Goal: Check status: Check status

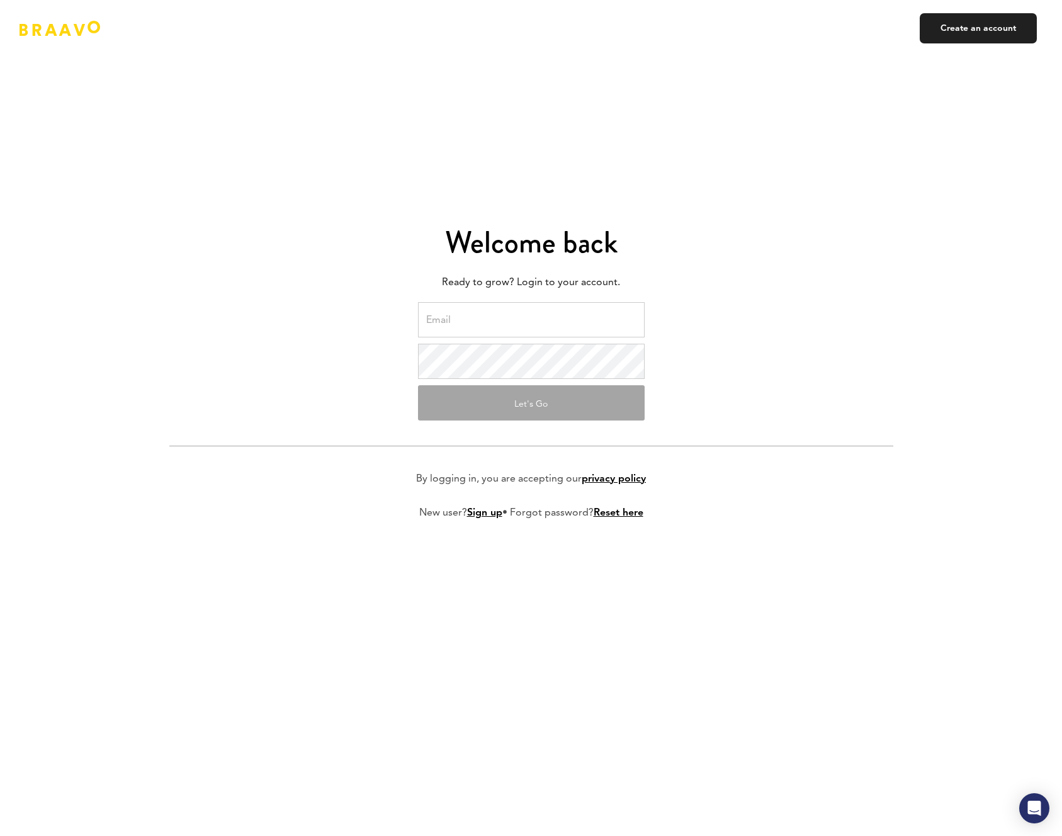
type input "[EMAIL_ADDRESS][PERSON_NAME][DOMAIN_NAME]"
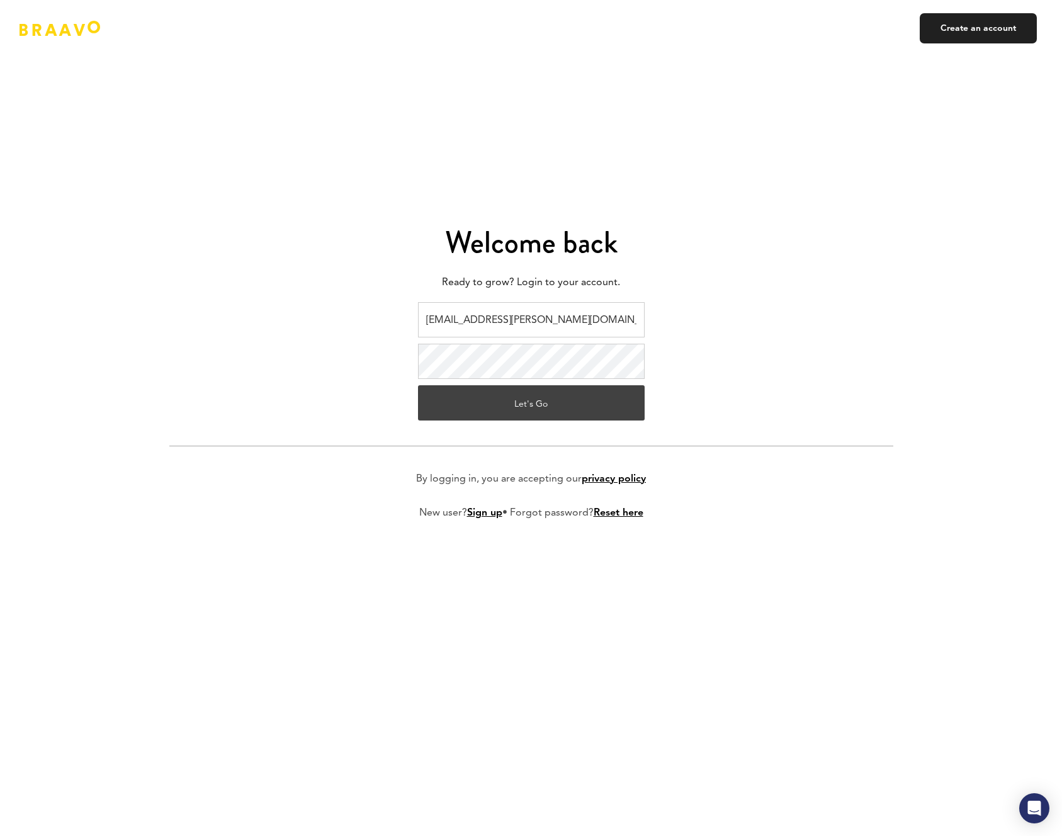
click at [456, 404] on button "Let's Go" at bounding box center [531, 402] width 227 height 35
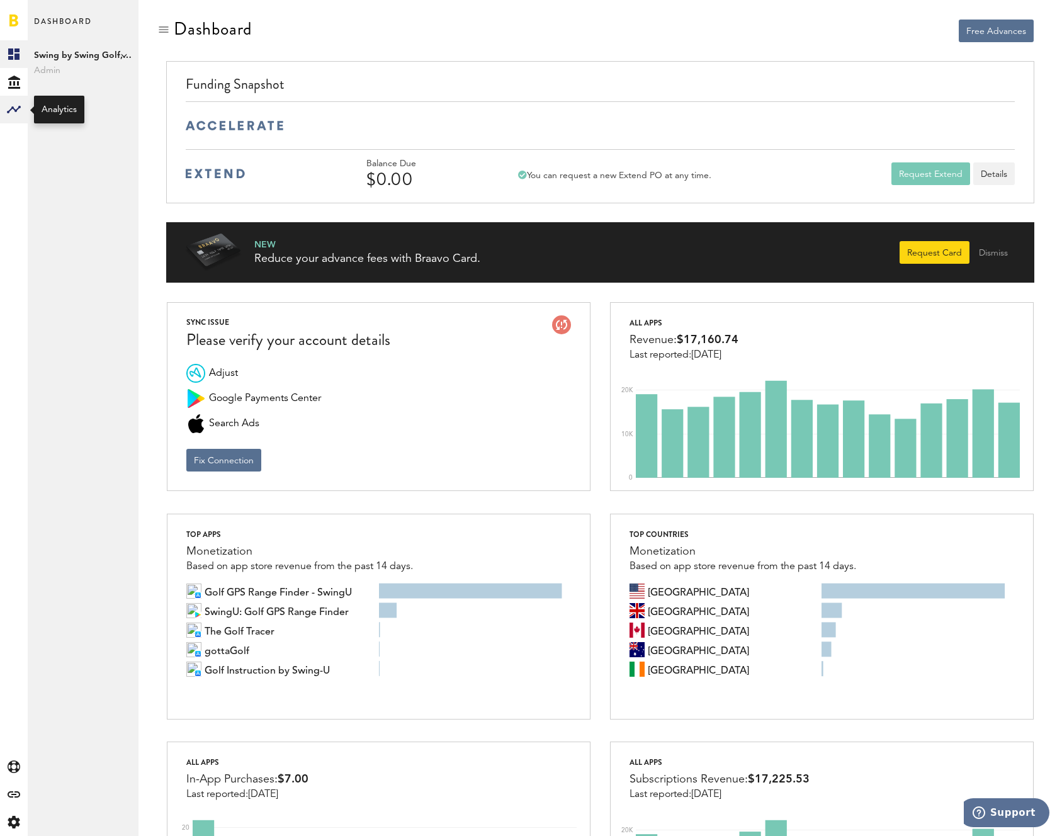
click at [13, 114] on rect at bounding box center [13, 109] width 15 height 15
click at [76, 81] on link "Subscriptions" at bounding box center [83, 82] width 111 height 28
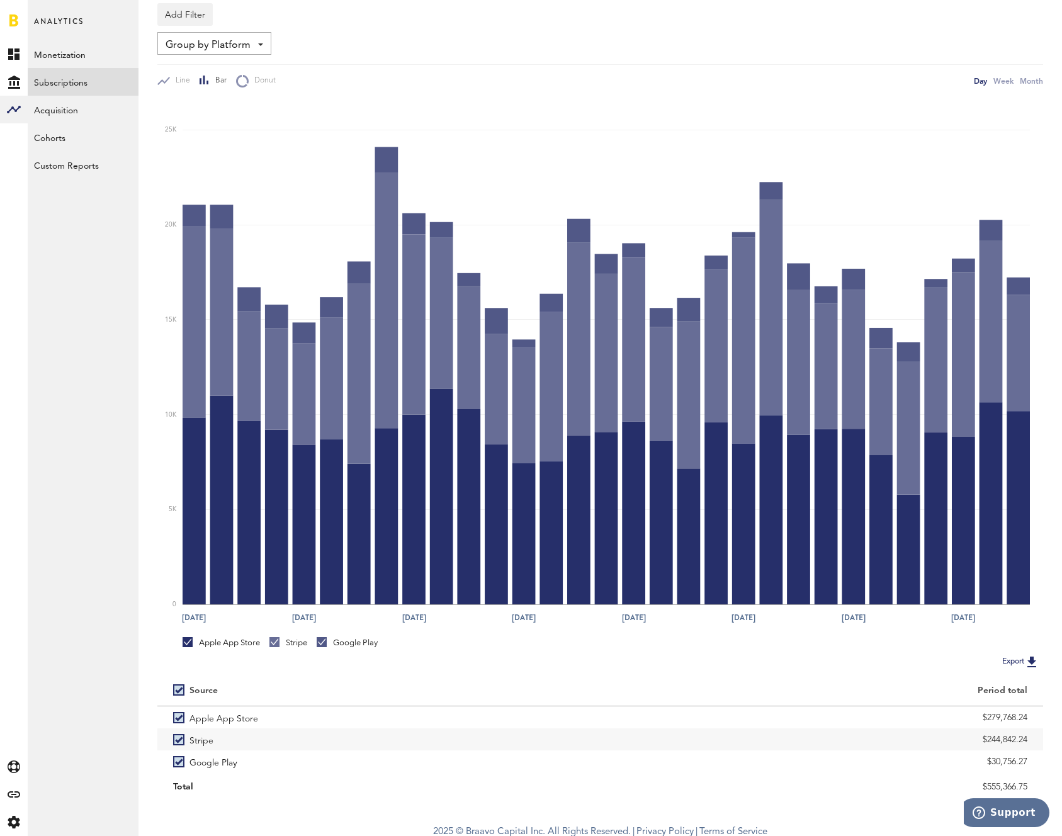
scroll to position [128, 0]
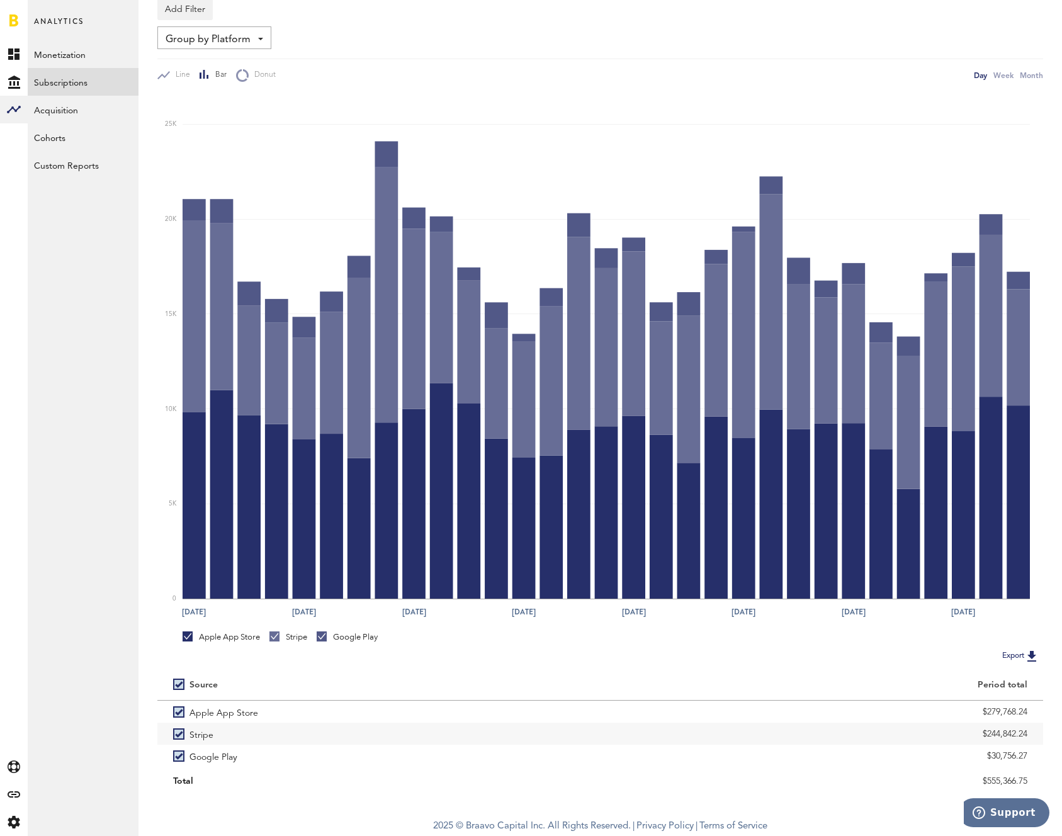
click at [187, 639] on div at bounding box center [187, 636] width 10 height 10
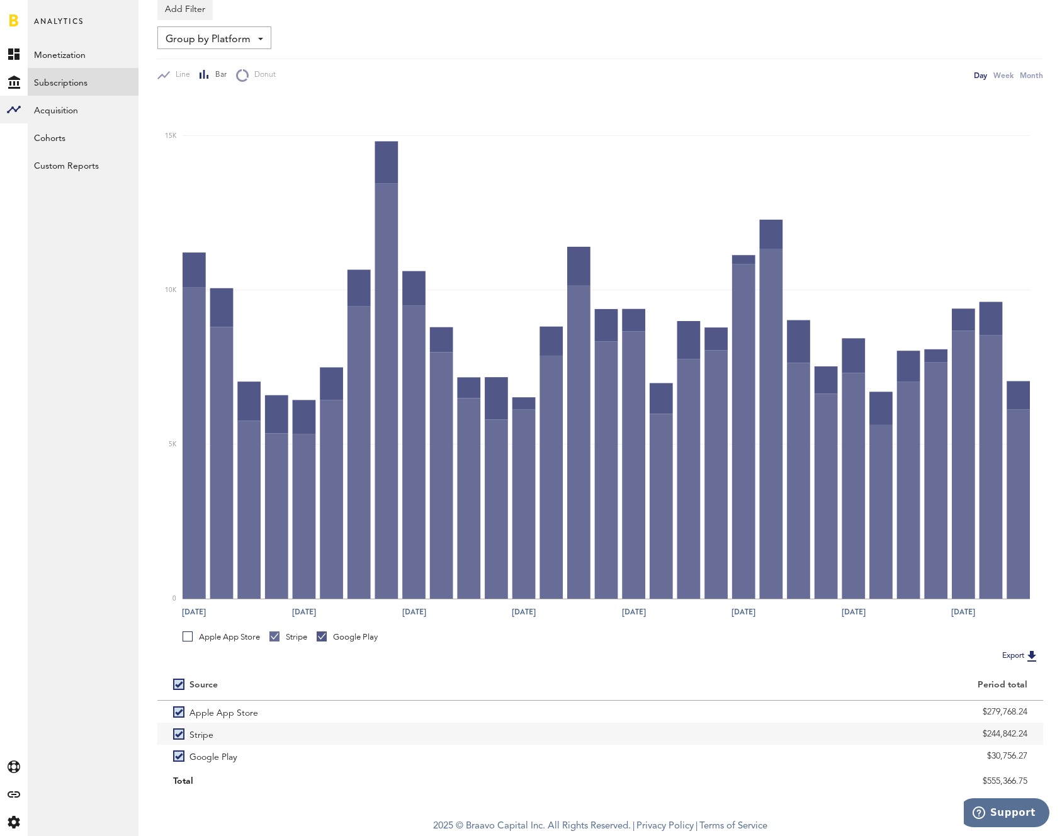
click at [325, 635] on link "Google Play" at bounding box center [347, 636] width 61 height 11
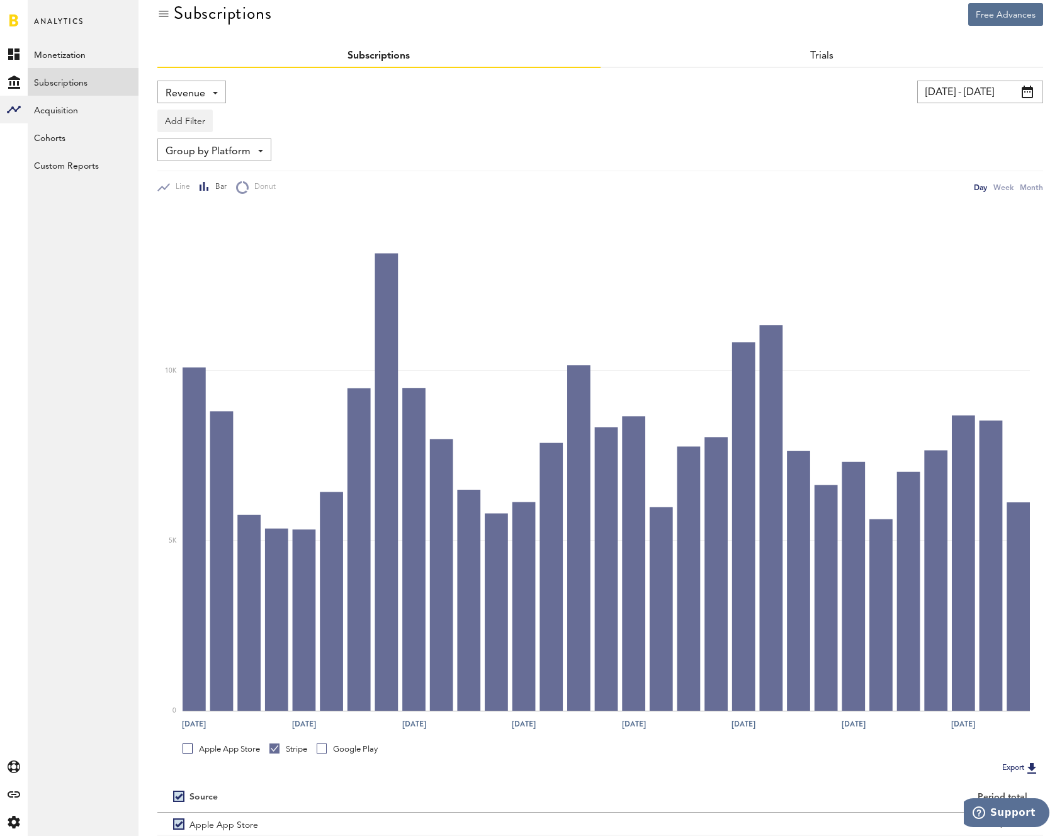
scroll to position [0, 0]
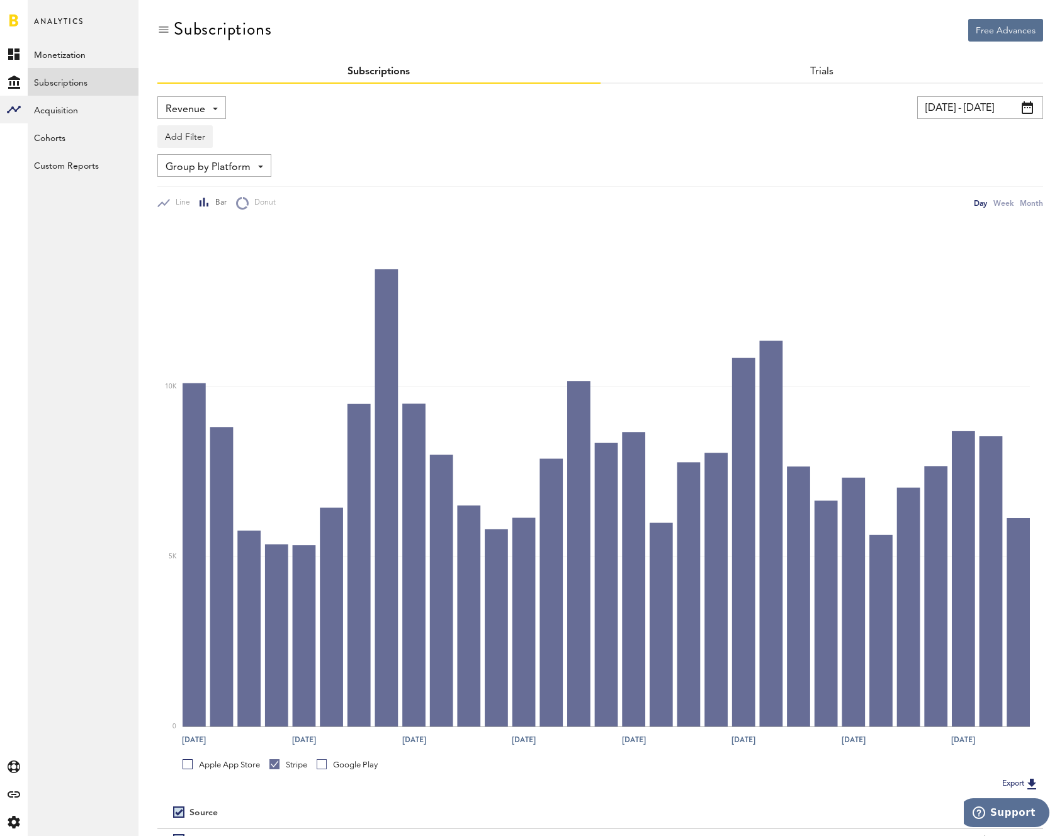
click at [1023, 106] on span at bounding box center [1026, 107] width 11 height 13
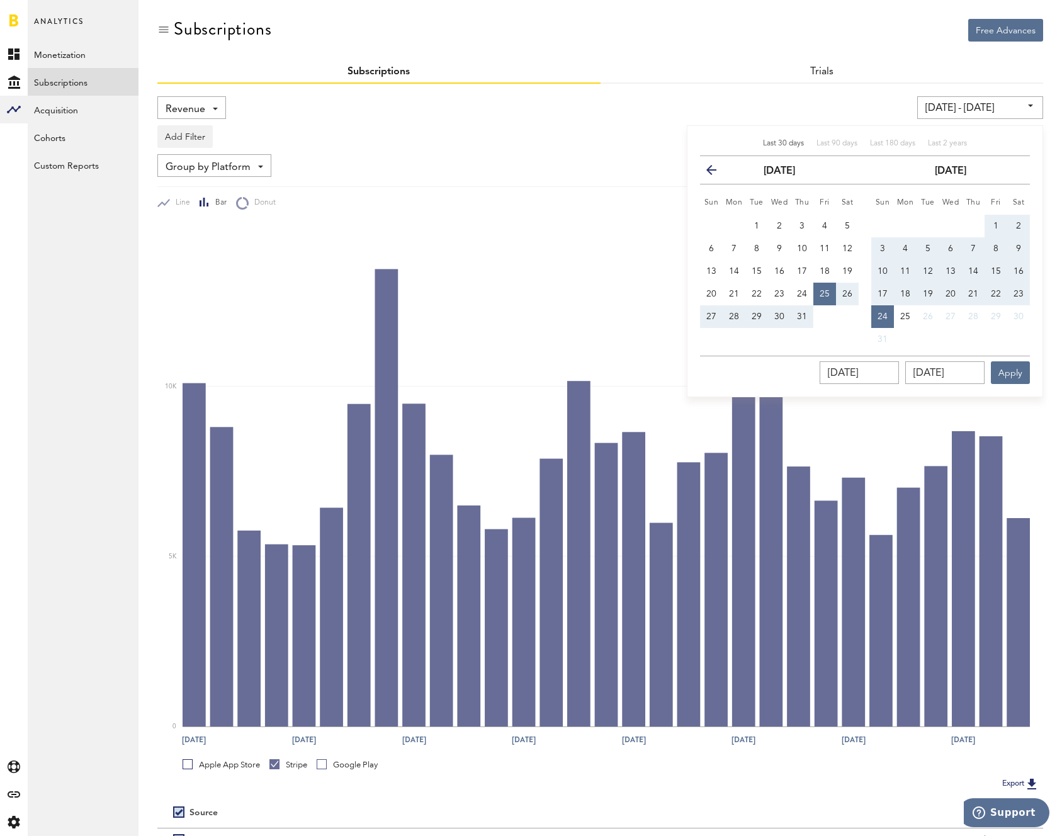
click at [1004, 224] on button "1" at bounding box center [995, 226] width 23 height 23
type input "[DATE] - [DATE]"
type input "[DATE]"
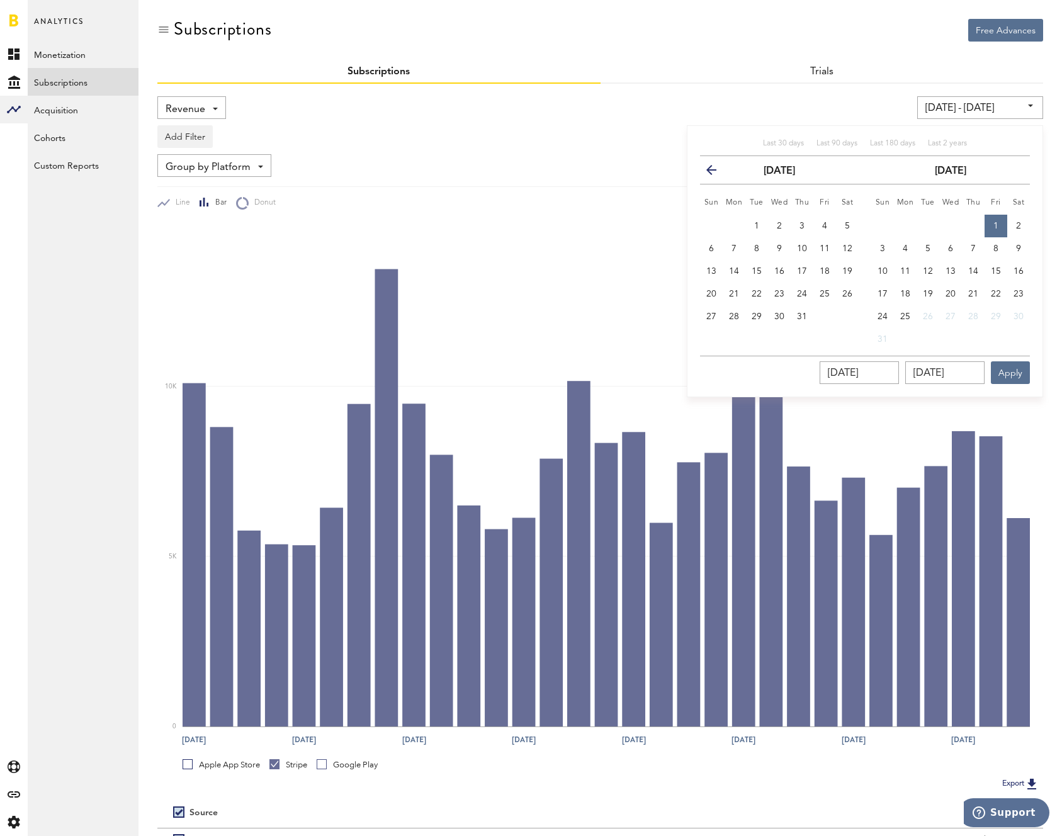
scroll to position [1, 0]
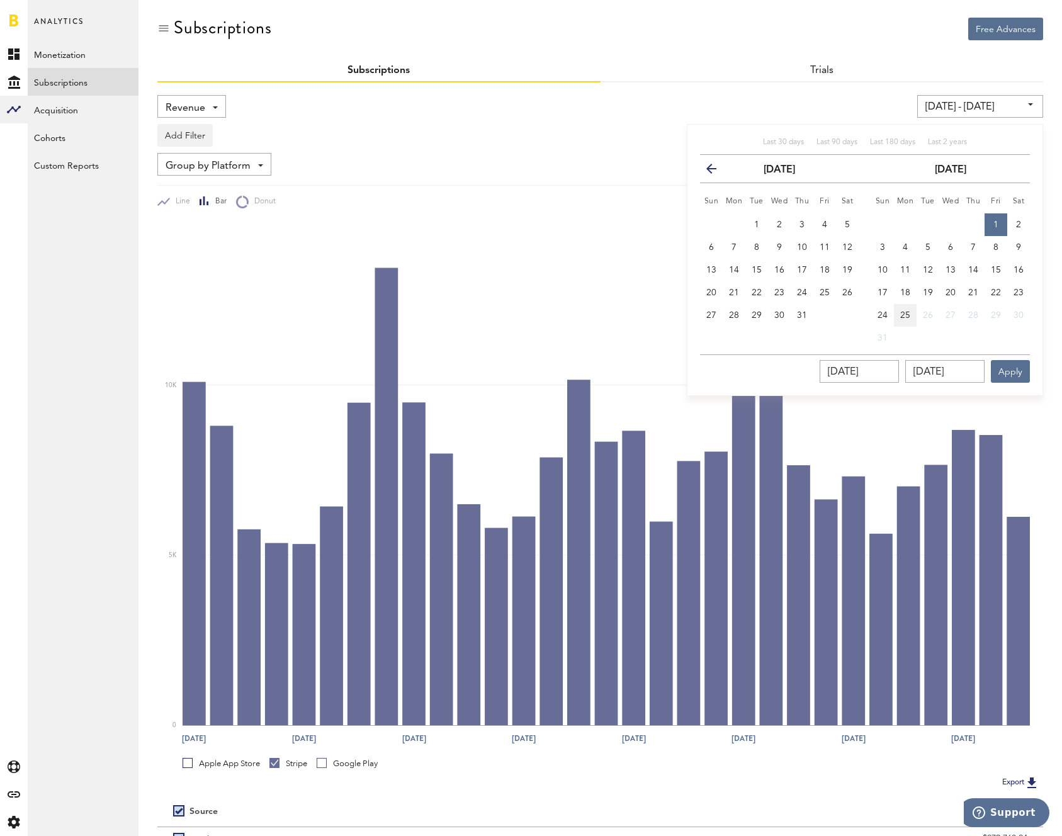
click at [901, 313] on span "25" at bounding box center [905, 315] width 10 height 9
type input "[DATE] - [DATE]"
type input "[DATE]"
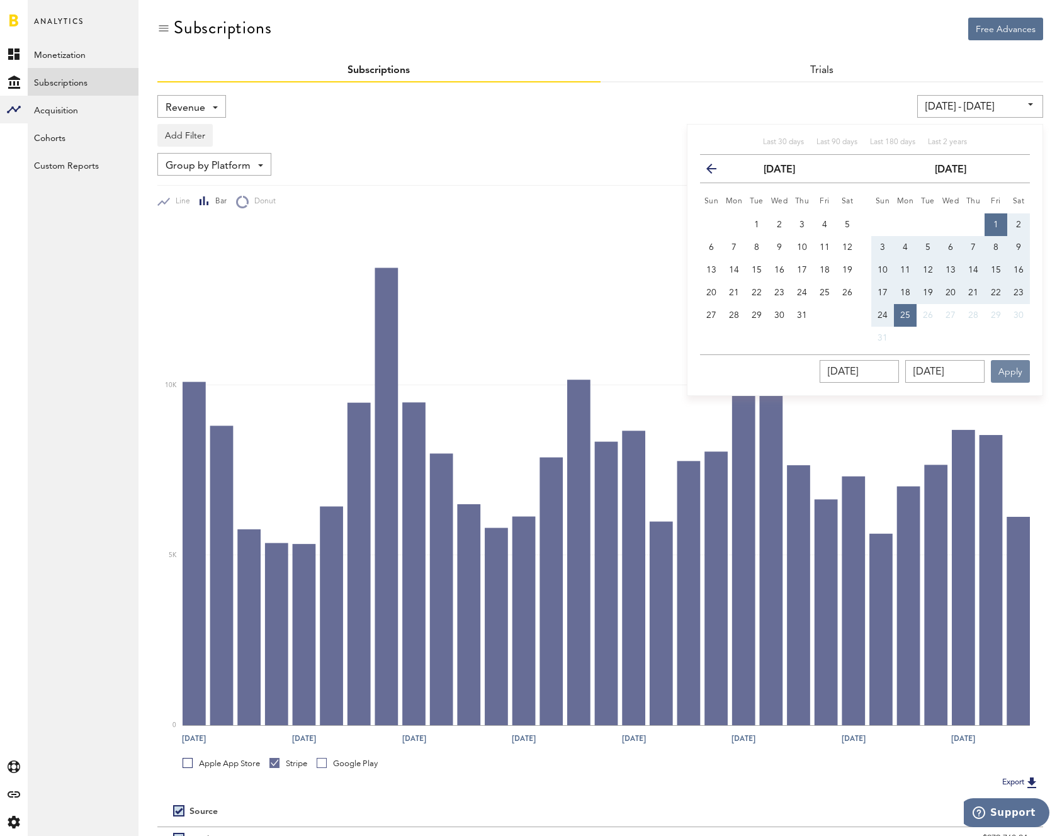
click at [1019, 377] on button "Apply" at bounding box center [1009, 371] width 39 height 23
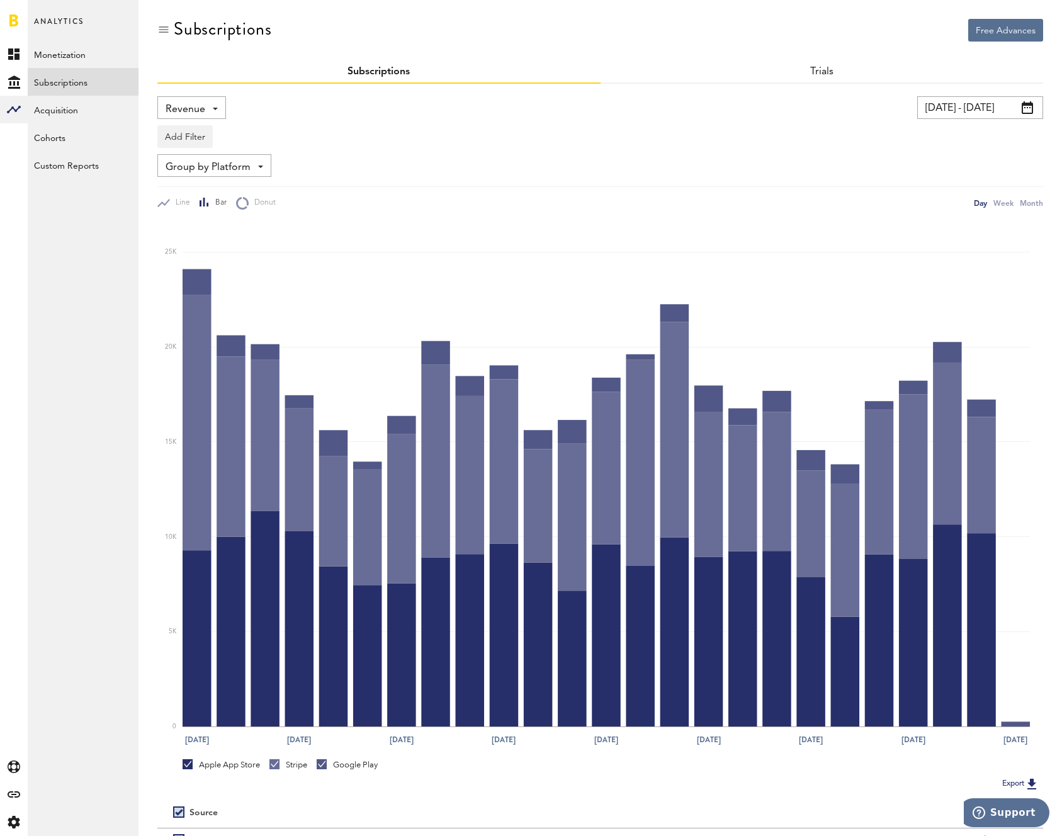
click at [210, 107] on div "Revenue Revenue MRR Actives Trial Status Billing Retries New Subscriptions Rene…" at bounding box center [191, 107] width 69 height 23
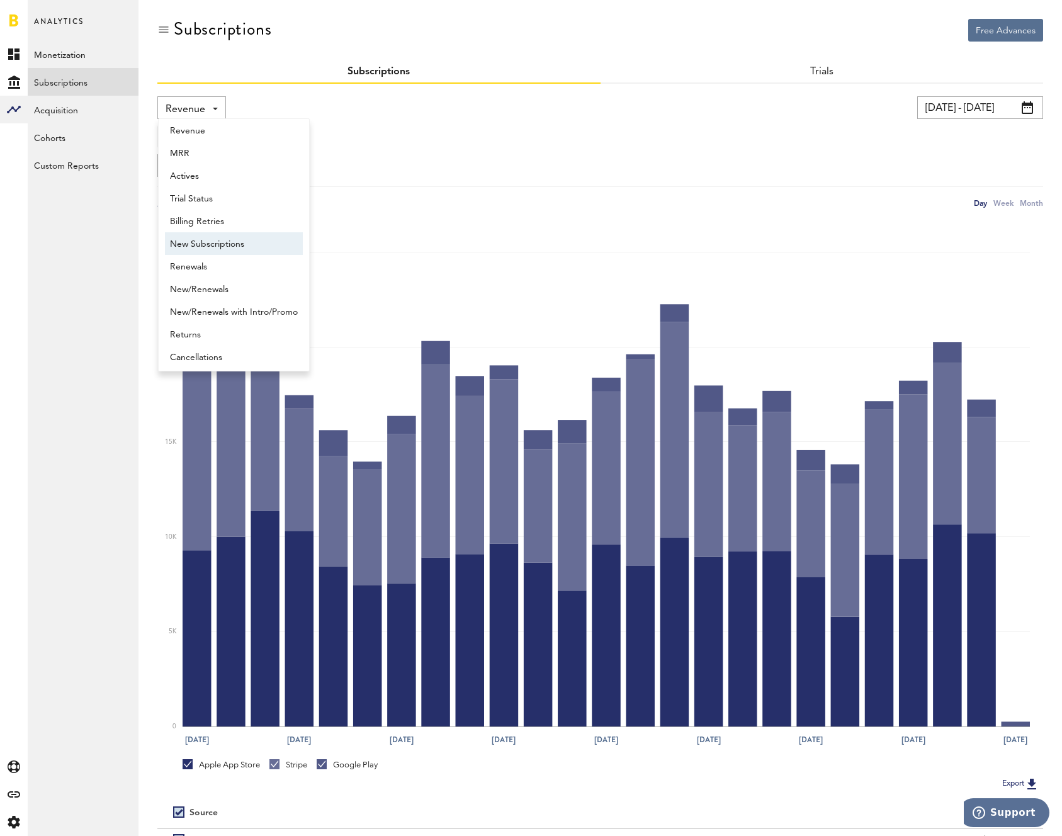
click at [256, 245] on span "New Subscriptions" at bounding box center [234, 243] width 128 height 21
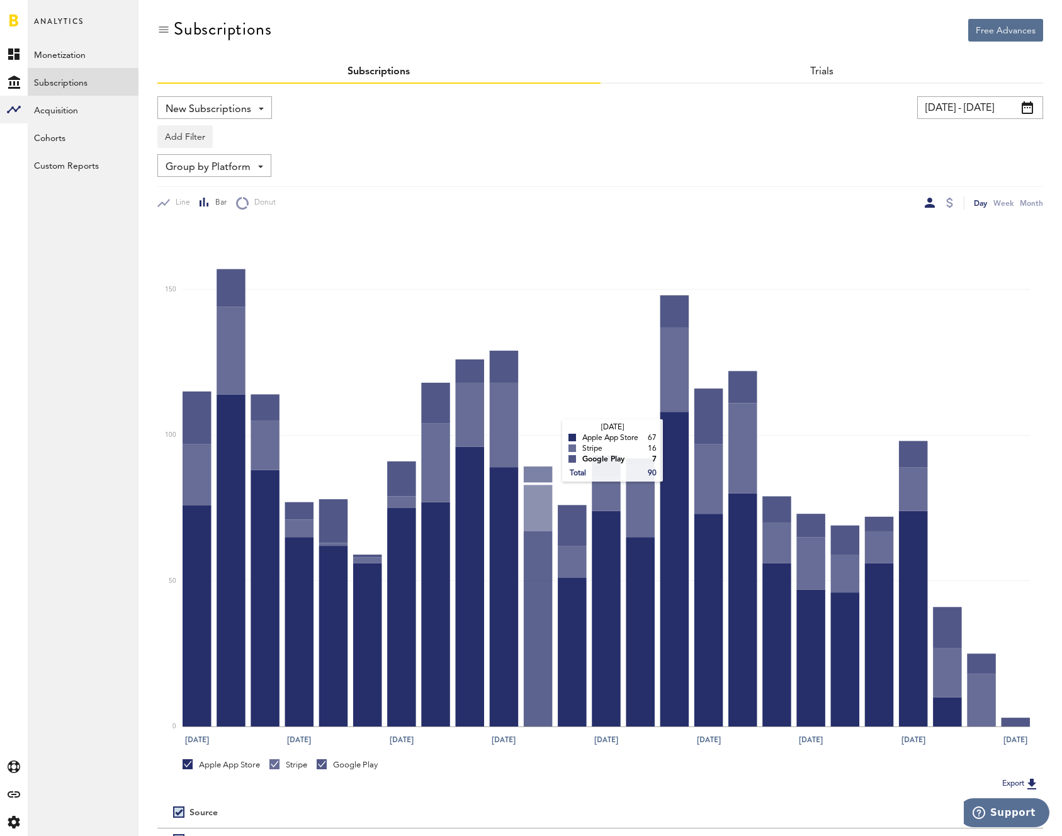
scroll to position [128, 0]
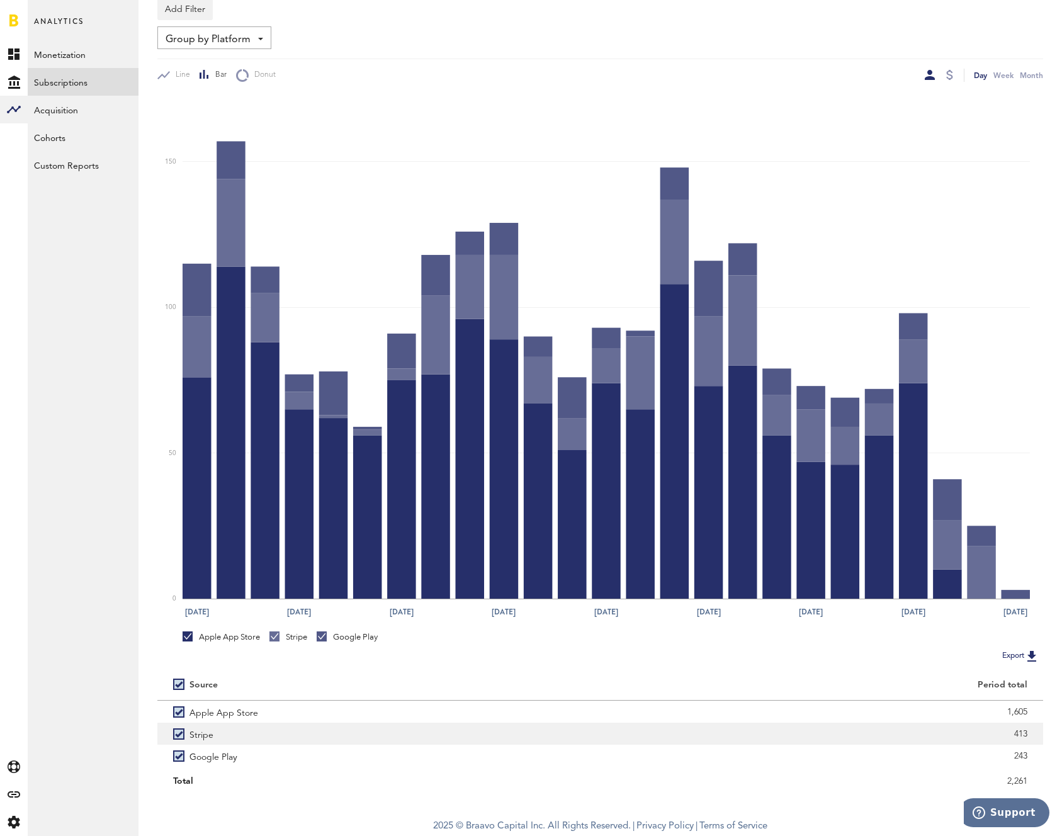
drag, startPoint x: 1011, startPoint y: 738, endPoint x: 1031, endPoint y: 738, distance: 20.1
click at [1031, 738] on div "413" at bounding box center [821, 733] width 443 height 22
